Goal: Information Seeking & Learning: Learn about a topic

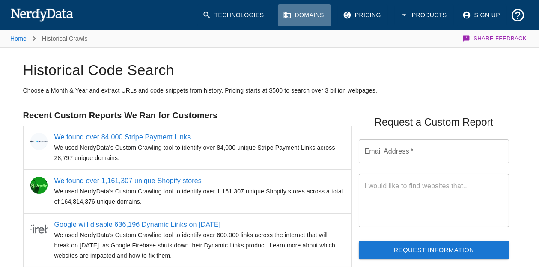
click at [294, 19] on link "Domains" at bounding box center [304, 15] width 53 height 22
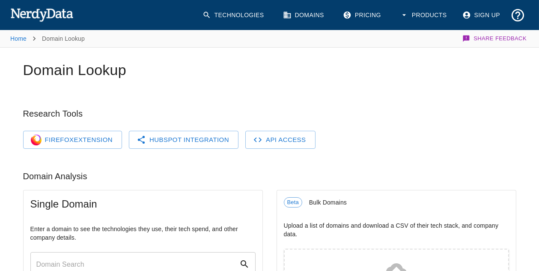
click at [363, 16] on link "Pricing" at bounding box center [363, 15] width 50 height 22
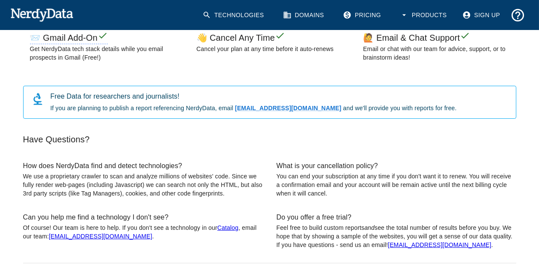
scroll to position [547, 0]
